Goal: Task Accomplishment & Management: Manage account settings

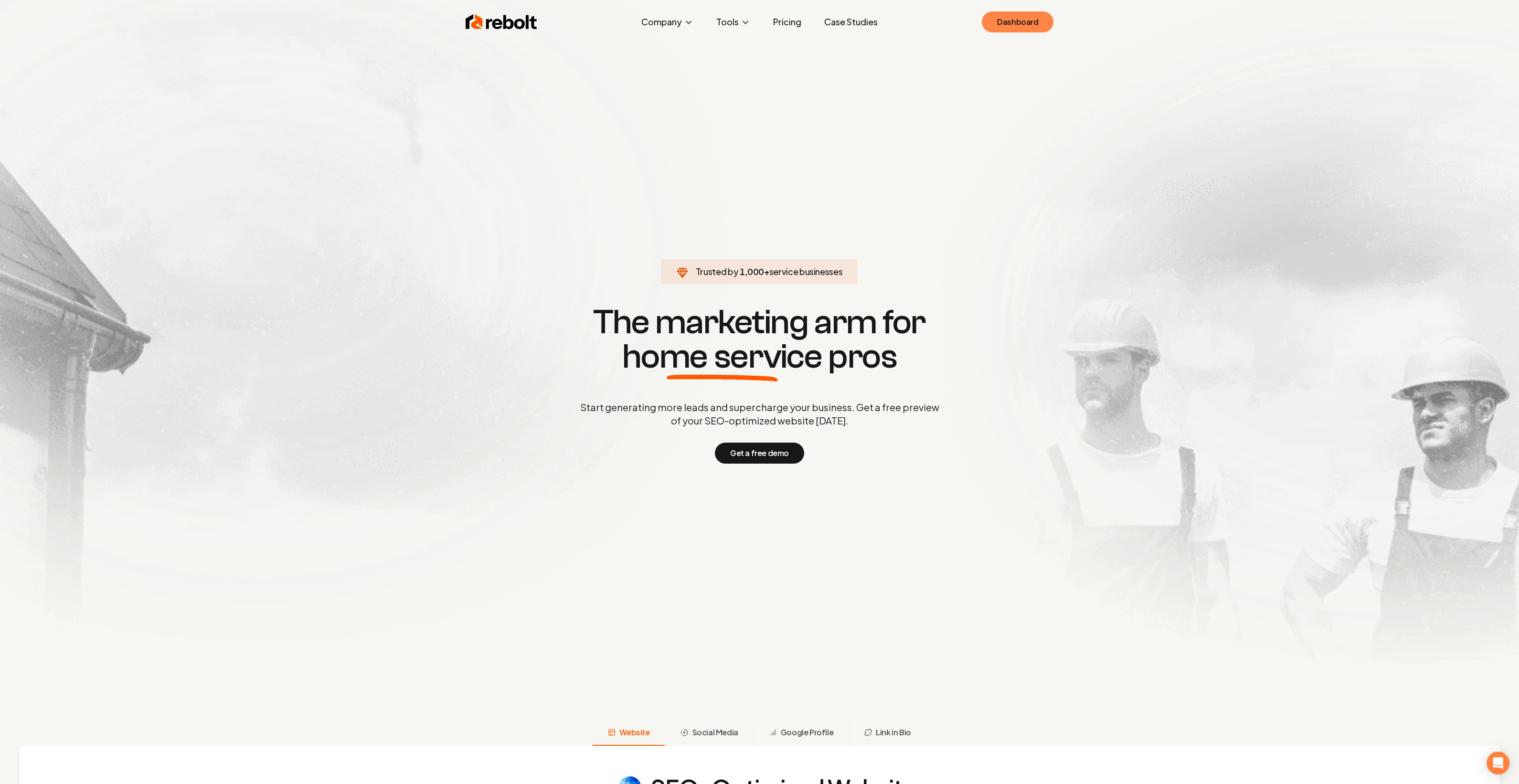
click at [1020, 20] on link "Dashboard" at bounding box center [1017, 22] width 71 height 21
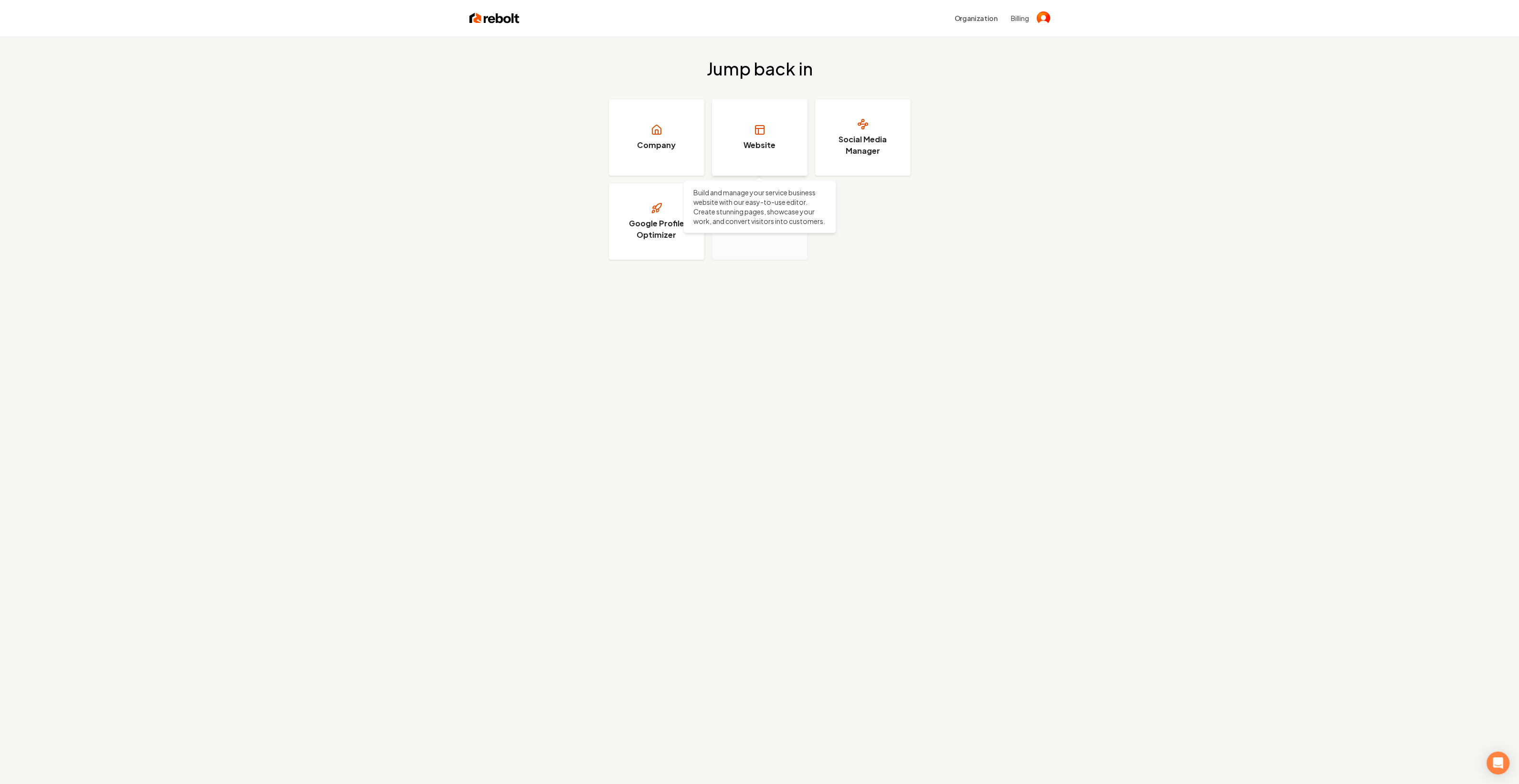
click at [725, 143] on link "Website" at bounding box center [760, 137] width 95 height 76
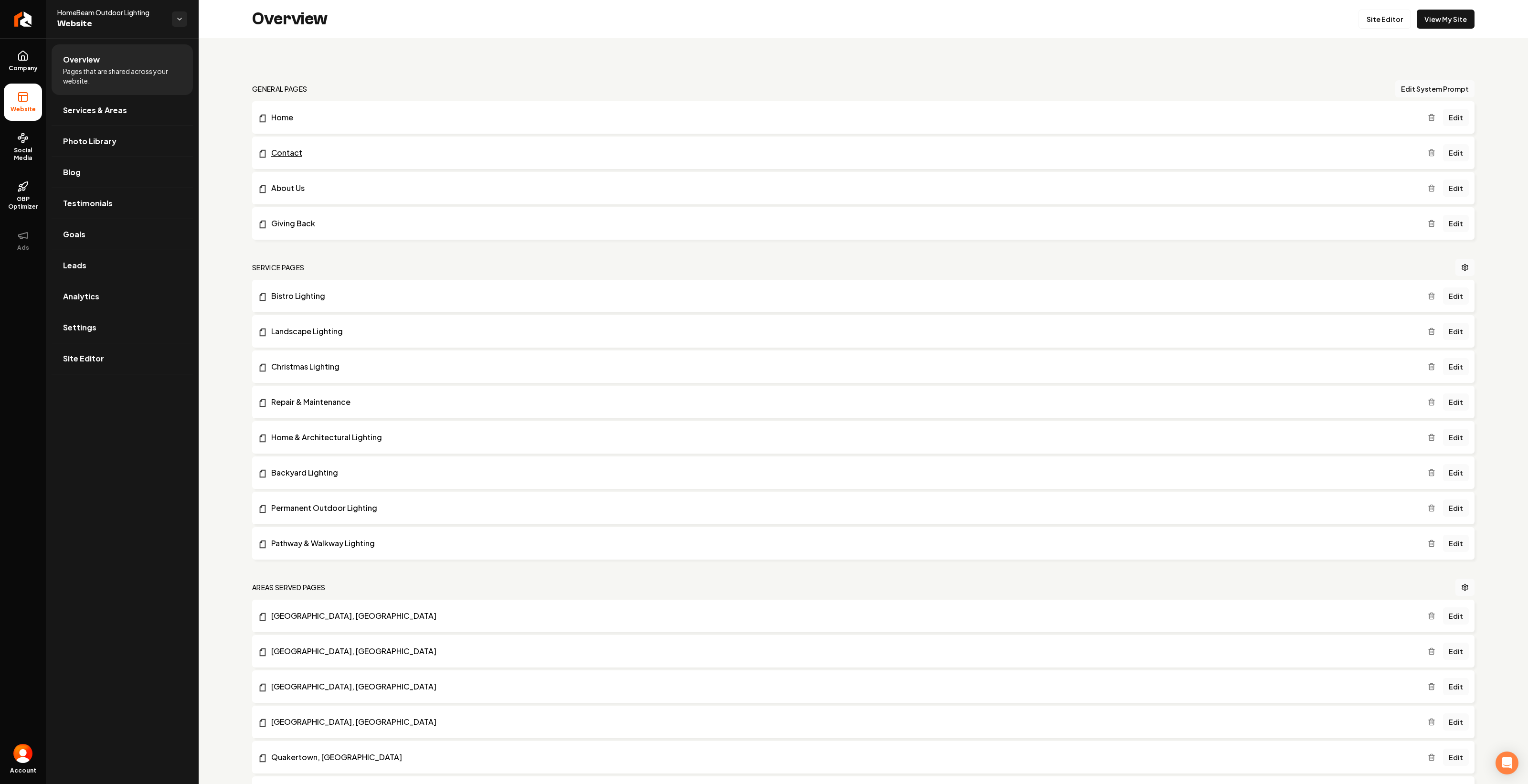
click at [349, 153] on link "Contact" at bounding box center [843, 152] width 1170 height 12
click at [1446, 158] on link "Edit" at bounding box center [1456, 152] width 26 height 17
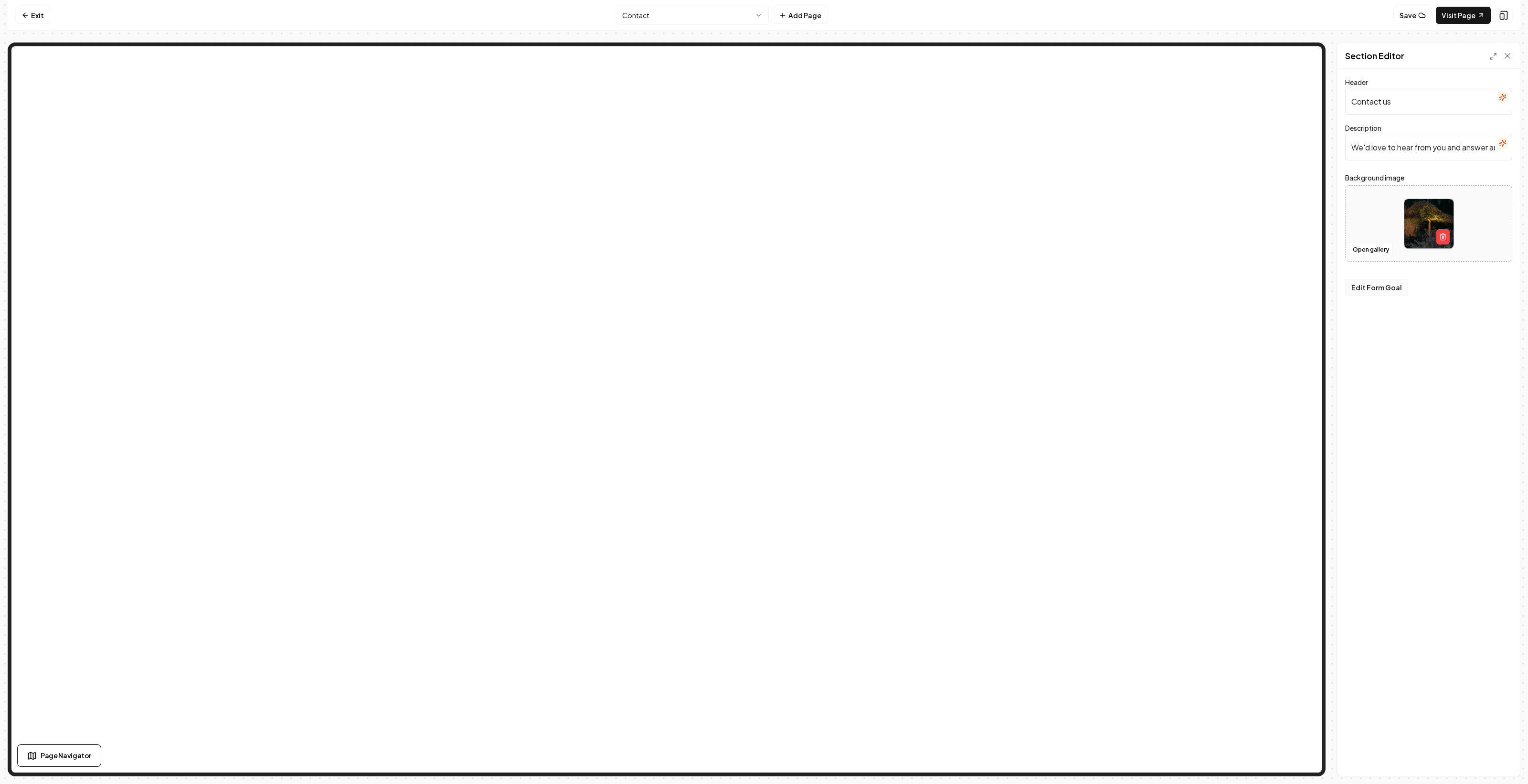
click at [1374, 287] on button "Edit Form Goal" at bounding box center [1376, 287] width 63 height 17
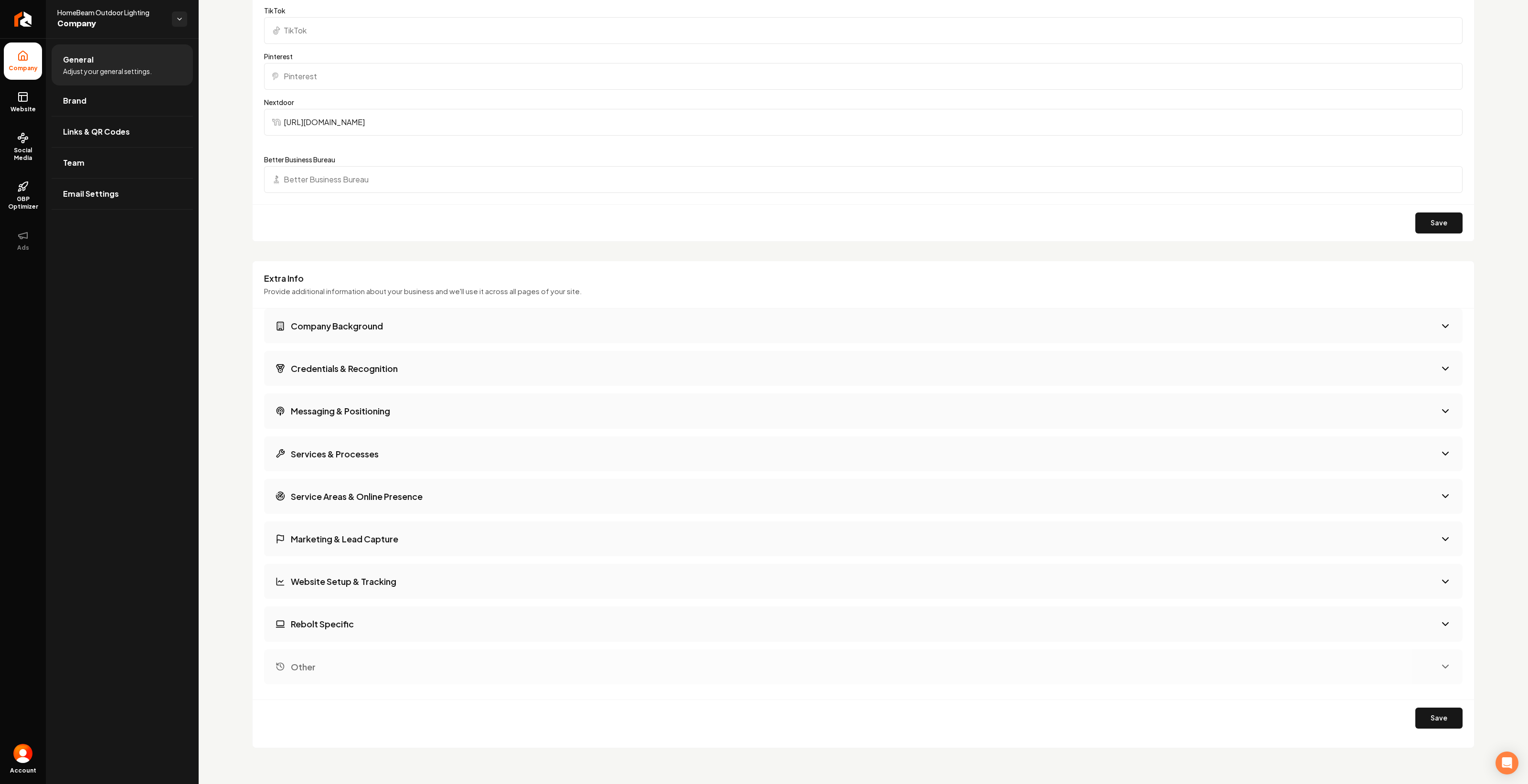
scroll to position [1225, 0]
click at [416, 534] on button "Marketing & Lead Capture" at bounding box center [863, 538] width 1199 height 35
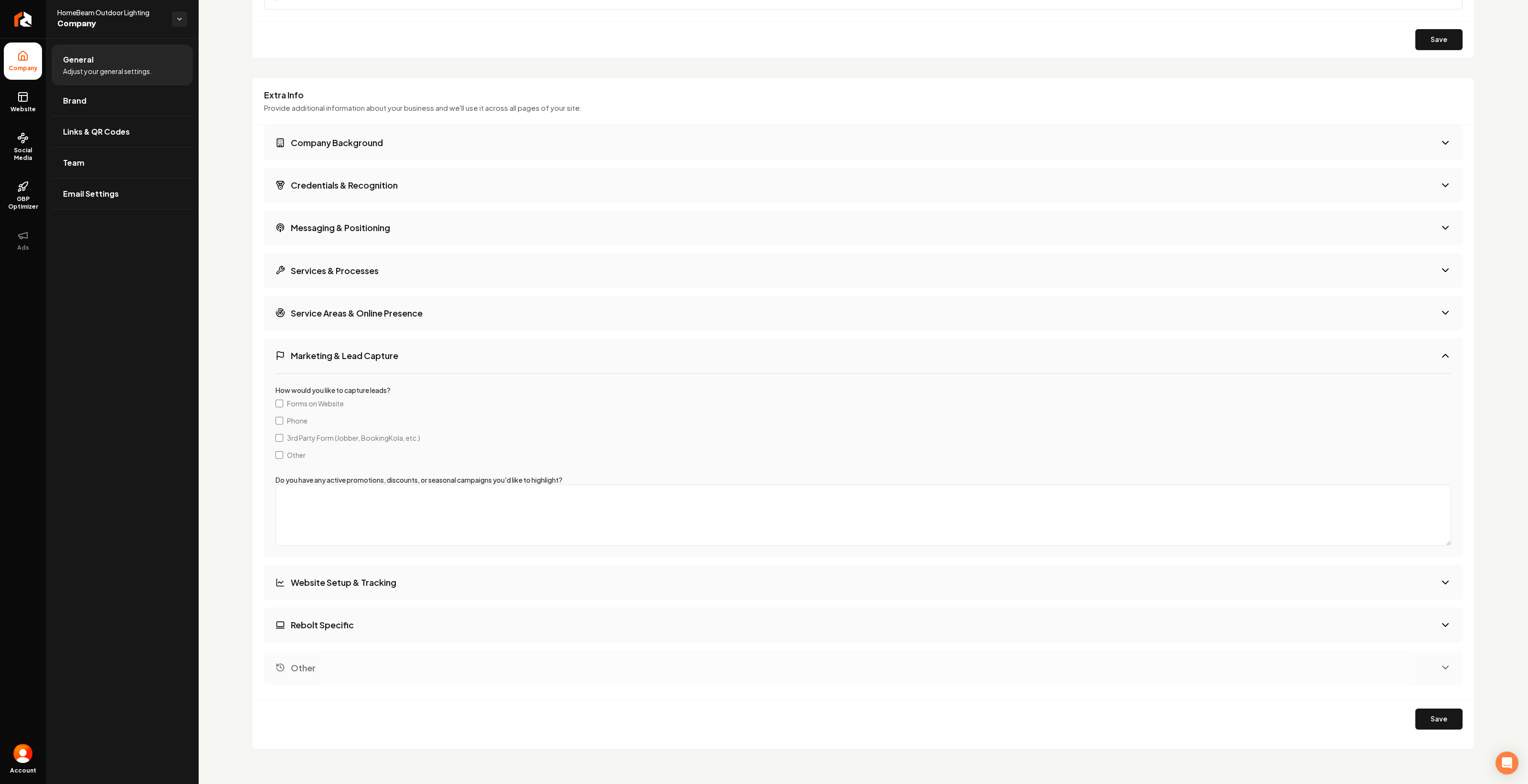
scroll to position [1409, 0]
click at [373, 632] on button "Rebolt Specific" at bounding box center [863, 623] width 1199 height 35
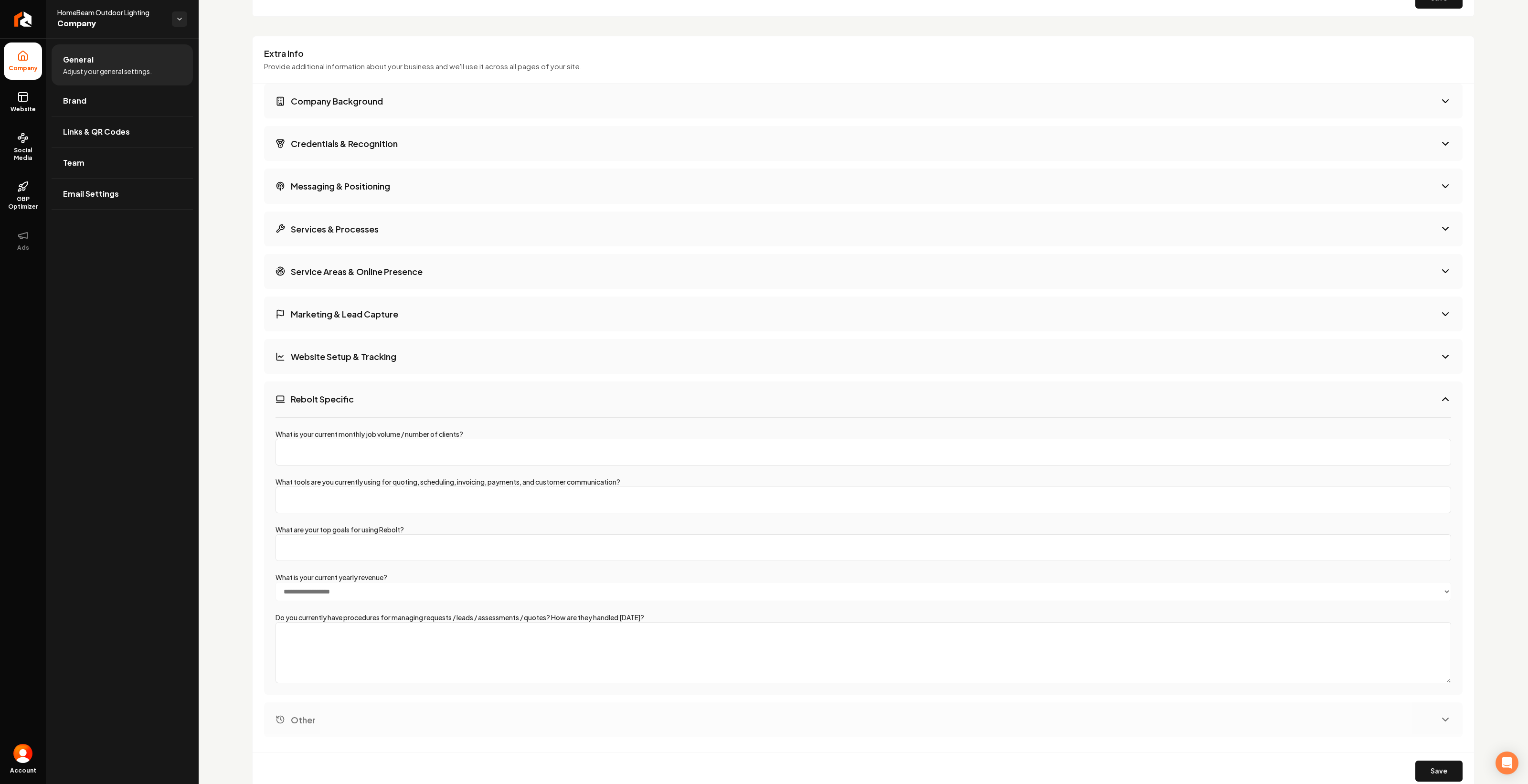
scroll to position [1503, 0]
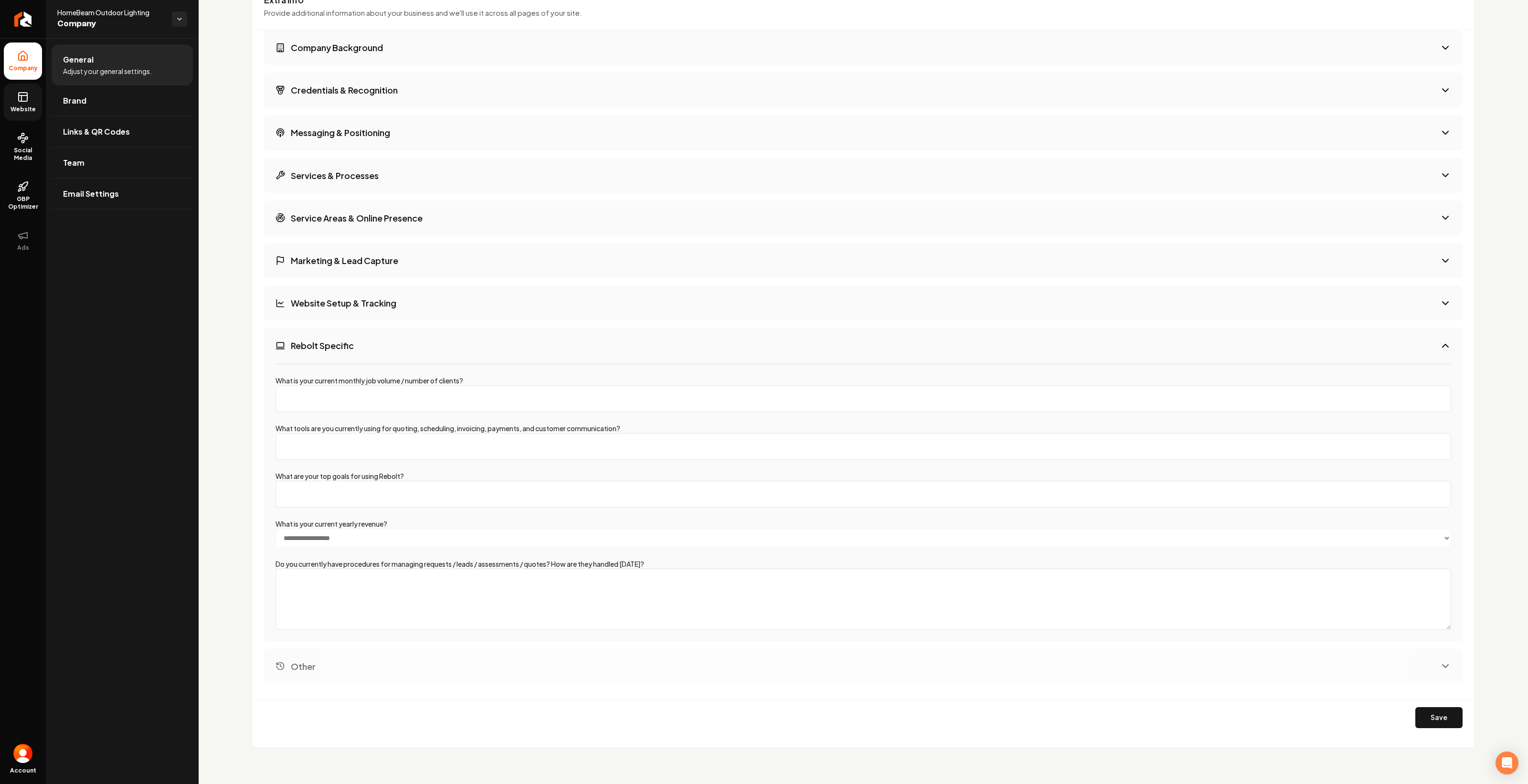
click at [13, 101] on link "Website" at bounding box center [23, 102] width 38 height 37
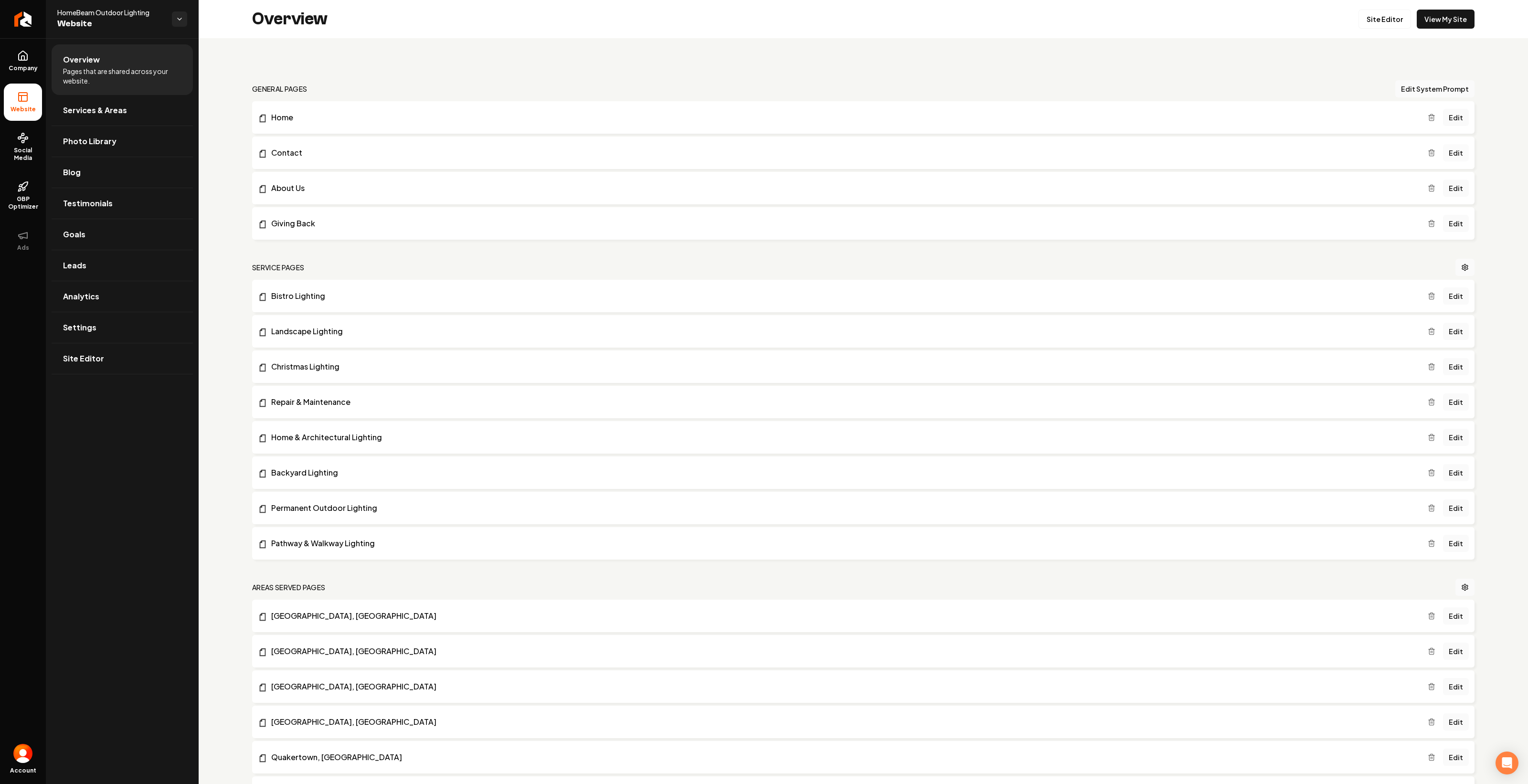
click at [1450, 154] on link "Edit" at bounding box center [1456, 152] width 26 height 17
